Goal: Find contact information: Find contact information

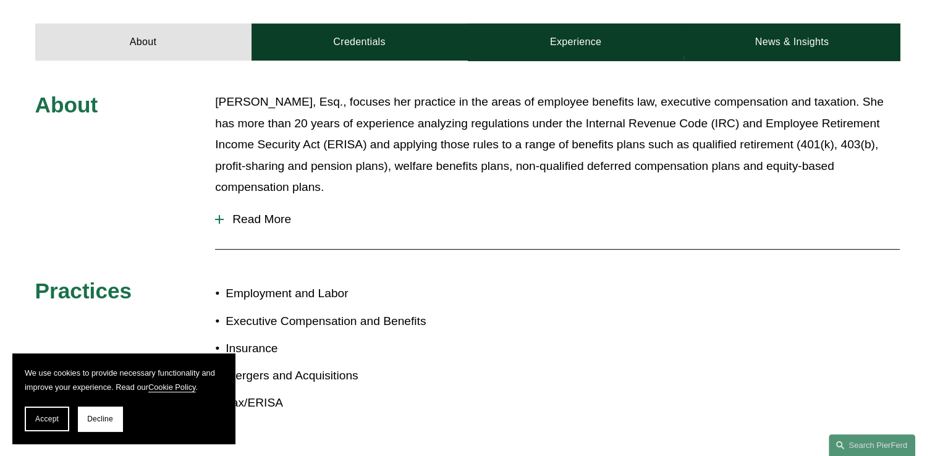
scroll to position [433, 0]
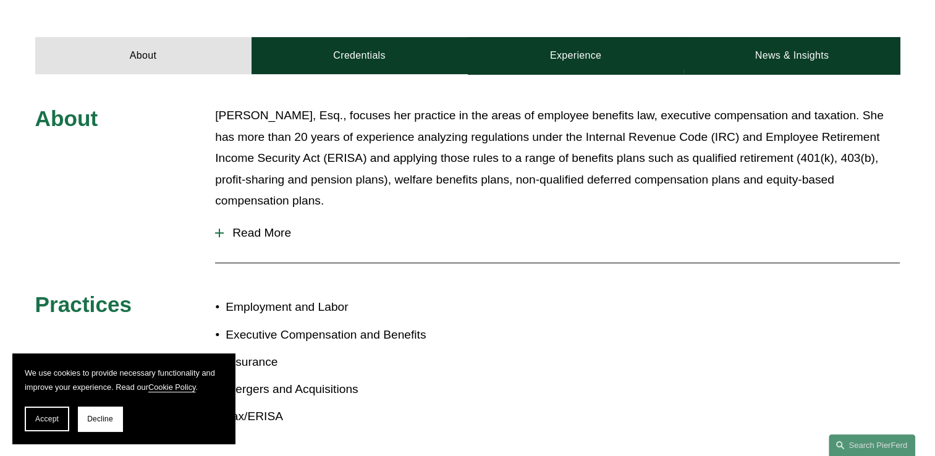
click at [252, 238] on span "Read More" at bounding box center [562, 233] width 676 height 14
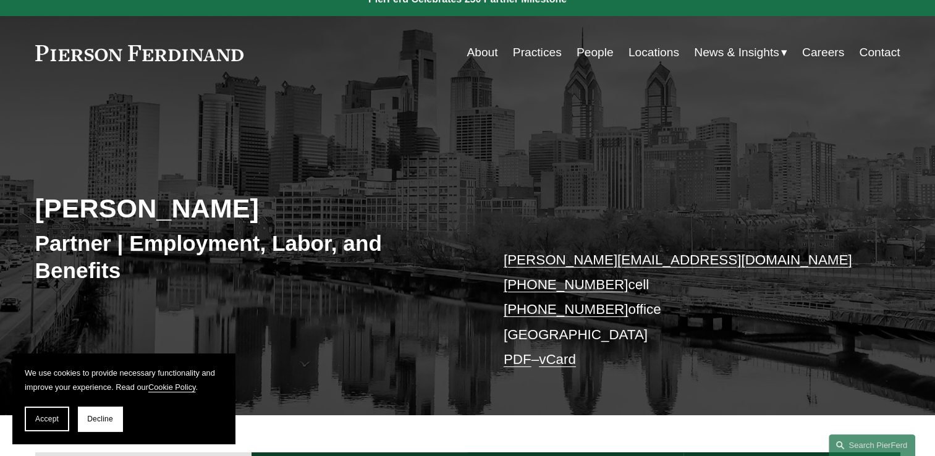
scroll to position [0, 0]
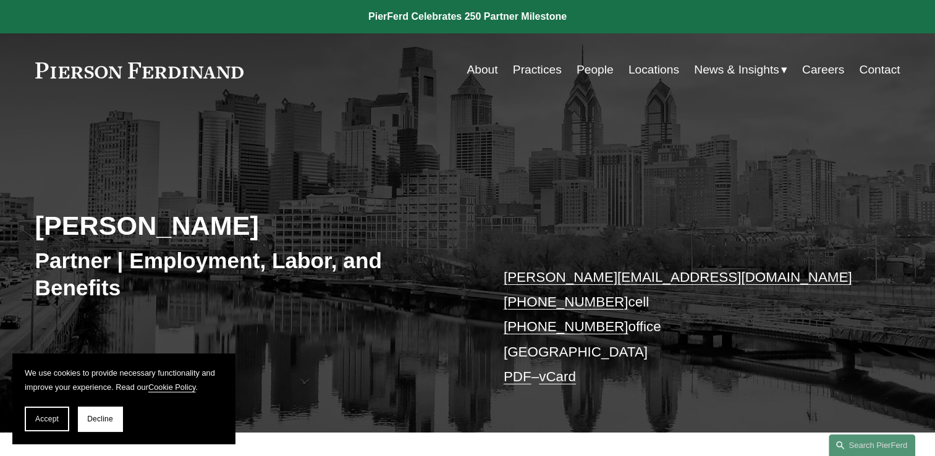
click at [869, 75] on link "Contact" at bounding box center [879, 69] width 41 height 23
click at [576, 378] on link "vCard" at bounding box center [557, 376] width 37 height 15
click at [36, 417] on span "Accept" at bounding box center [46, 419] width 23 height 9
